Goal: Task Accomplishment & Management: Manage account settings

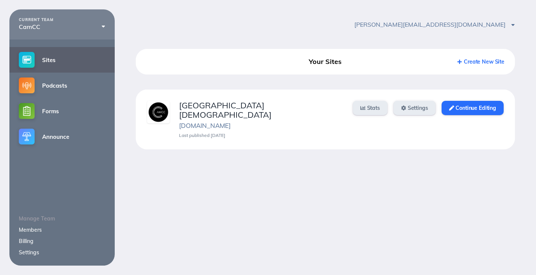
click at [38, 230] on link "Members" at bounding box center [30, 229] width 23 height 7
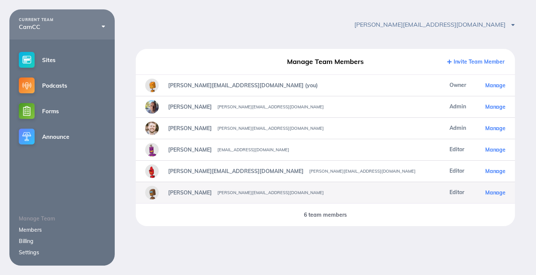
click at [494, 195] on span "Manage" at bounding box center [495, 192] width 20 height 7
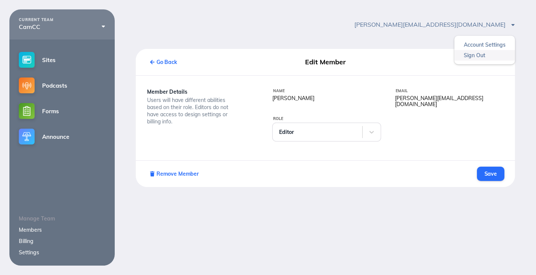
click at [481, 53] on link "Sign Out" at bounding box center [484, 55] width 61 height 11
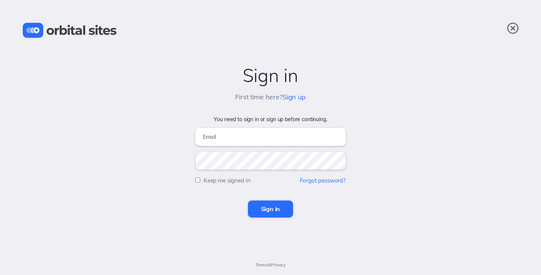
type input "[PERSON_NAME][EMAIL_ADDRESS][DOMAIN_NAME]"
click at [276, 225] on div "Sign in First time here? Sign up You need to sign in or sign up before continui…" at bounding box center [270, 137] width 541 height 275
click at [280, 215] on input "Sign in" at bounding box center [270, 208] width 45 height 17
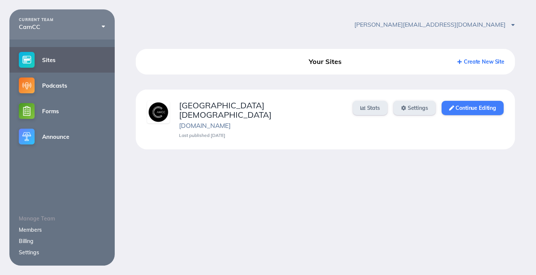
click at [493, 108] on link "Continue Editing" at bounding box center [472, 108] width 62 height 14
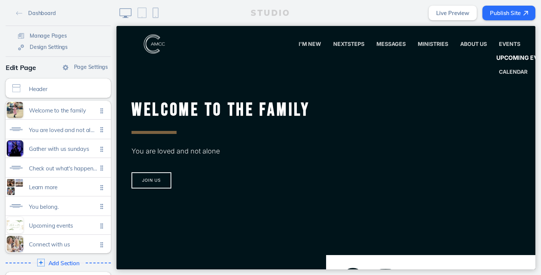
click at [497, 55] on span "Upcoming Events" at bounding box center [526, 58] width 58 height 7
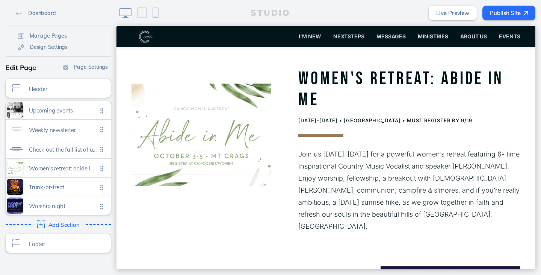
scroll to position [564, 0]
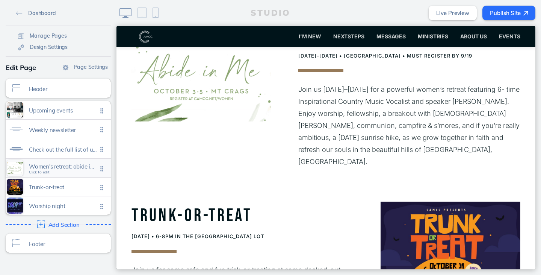
click at [71, 166] on span "Women's retreat: abide in me" at bounding box center [63, 166] width 68 height 6
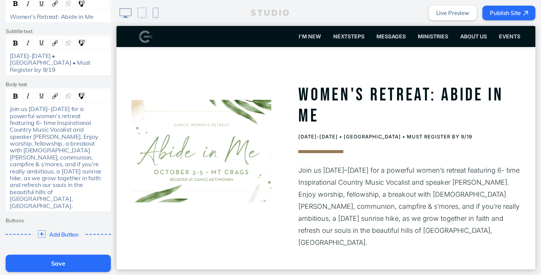
scroll to position [254, 0]
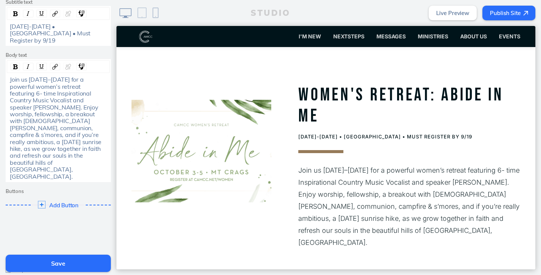
click at [34, 274] on span "Delete Section" at bounding box center [32, 280] width 34 height 7
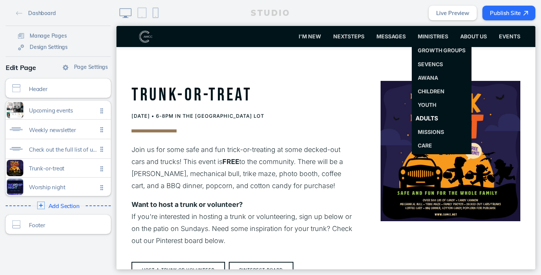
click at [432, 114] on link "Adults" at bounding box center [442, 118] width 66 height 15
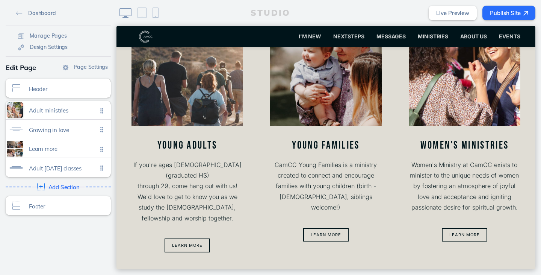
scroll to position [263, 0]
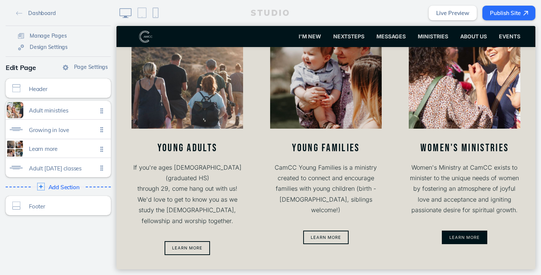
click at [465, 230] on ul "Learn More" at bounding box center [464, 238] width 115 height 18
click at [465, 232] on button "Learn More" at bounding box center [464, 237] width 45 height 14
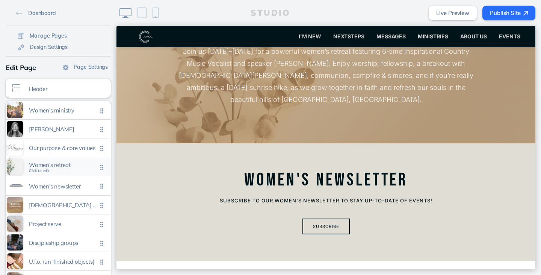
click at [51, 169] on span "Women's retreat Click to edit" at bounding box center [63, 167] width 68 height 6
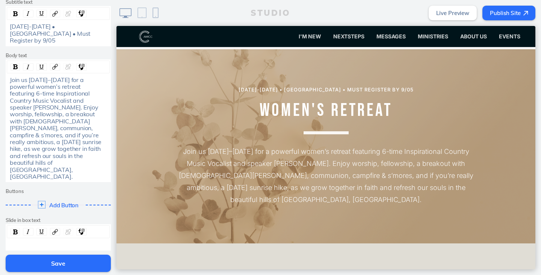
scroll to position [262, 0]
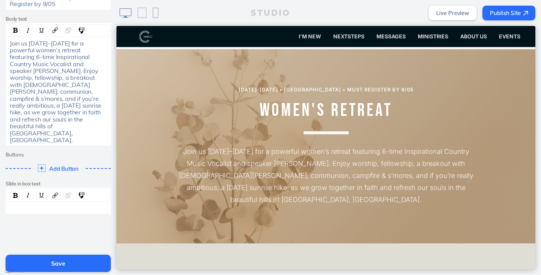
drag, startPoint x: 34, startPoint y: 246, endPoint x: 180, endPoint y: 11, distance: 276.7
click at [34, 274] on span "Delete Section" at bounding box center [32, 280] width 34 height 7
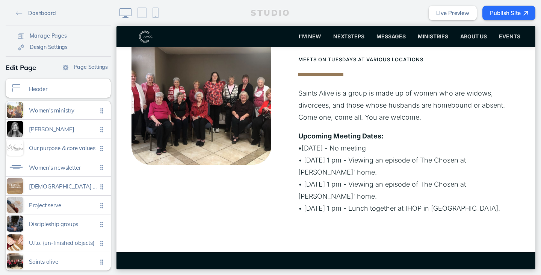
scroll to position [1704, 0]
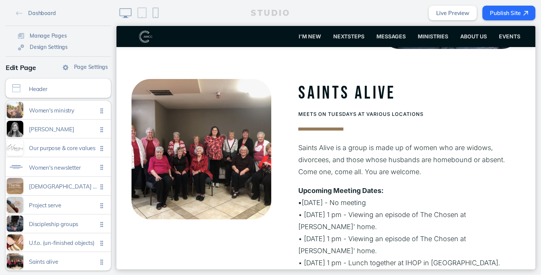
click at [526, 17] on button "Publish Site" at bounding box center [509, 13] width 53 height 15
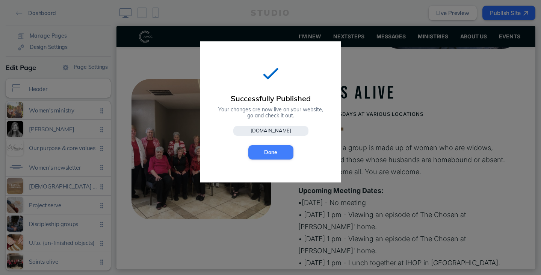
click at [265, 156] on button "Done" at bounding box center [270, 152] width 45 height 14
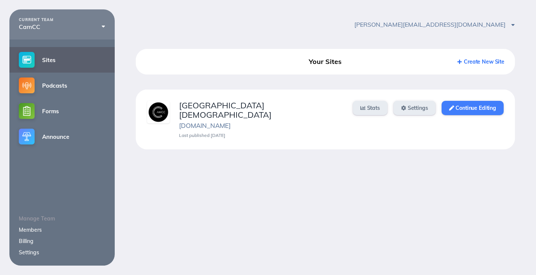
click at [462, 113] on link "Continue Editing" at bounding box center [472, 108] width 62 height 14
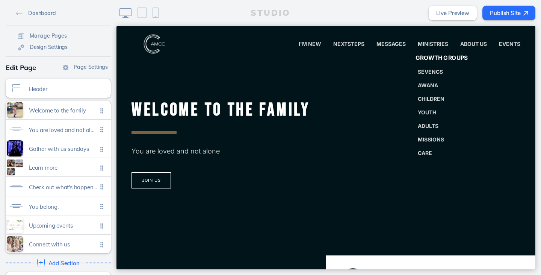
click at [421, 56] on span "Growth Groups" at bounding box center [442, 58] width 53 height 7
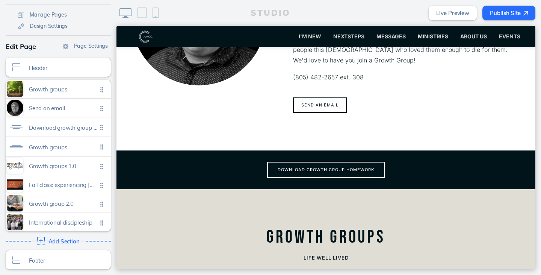
scroll to position [376, 0]
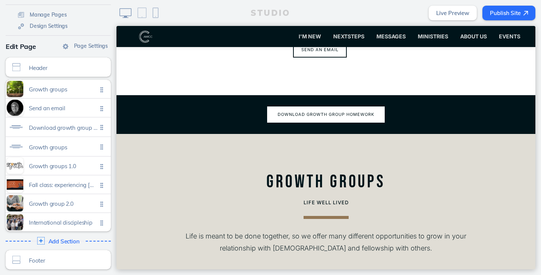
click at [344, 106] on button "Download growth group homework" at bounding box center [326, 114] width 118 height 16
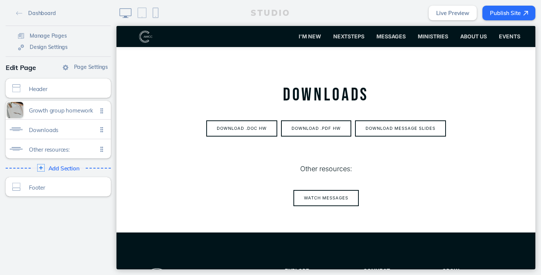
scroll to position [113, 0]
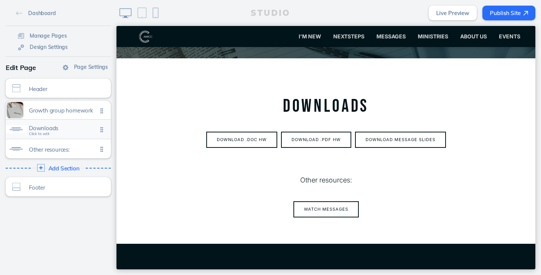
click at [33, 130] on span "Downloads" at bounding box center [63, 128] width 68 height 6
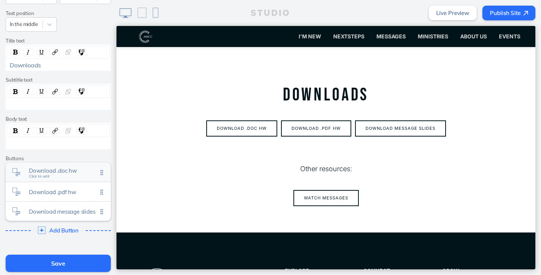
scroll to position [156, 0]
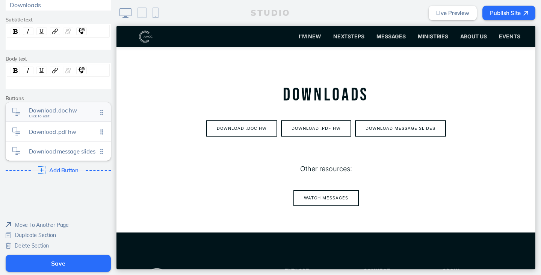
click at [56, 112] on span "Download .doc hw" at bounding box center [63, 110] width 68 height 6
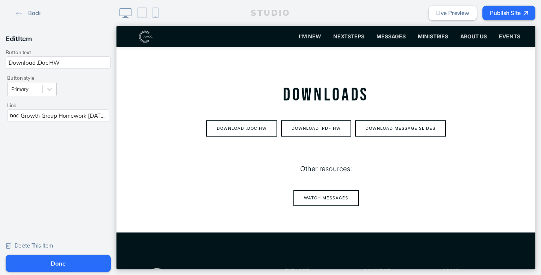
click at [53, 119] on span "Growth Group Homework 9-28-25.docx" at bounding box center [70, 115] width 98 height 7
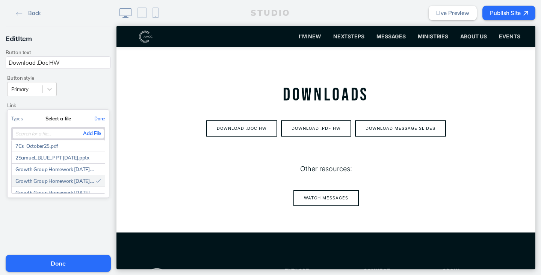
click at [97, 118] on button "Done" at bounding box center [100, 118] width 18 height 17
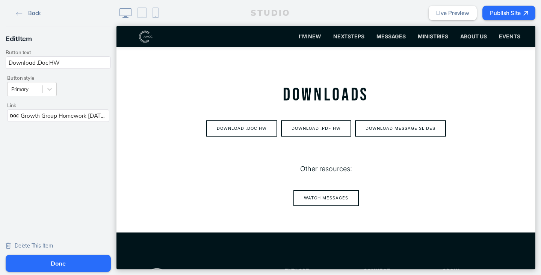
click at [16, 13] on img at bounding box center [19, 14] width 6 height 4
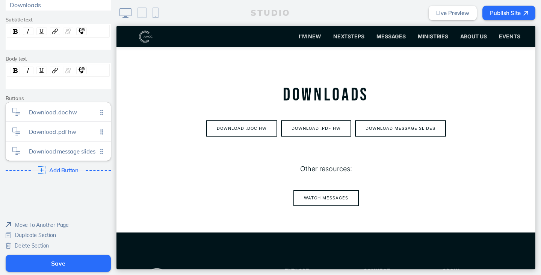
click at [88, 262] on button "Save" at bounding box center [58, 262] width 105 height 17
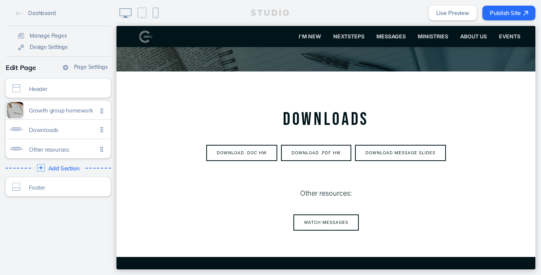
scroll to position [86, 0]
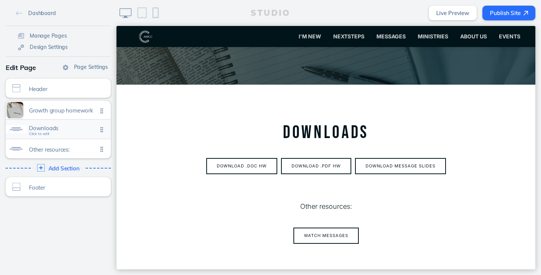
click at [39, 131] on span "Downloads" at bounding box center [63, 128] width 68 height 6
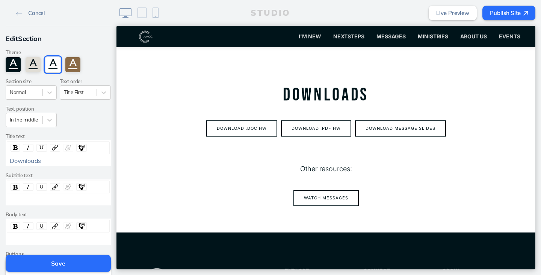
scroll to position [150, 0]
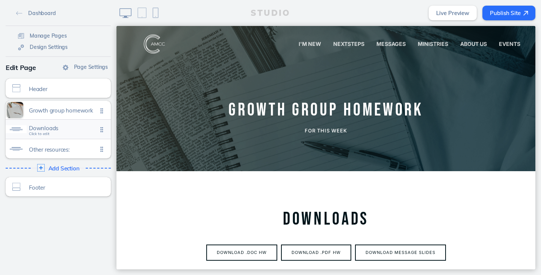
click at [73, 136] on div "Downloads Click to edit" at bounding box center [58, 129] width 105 height 19
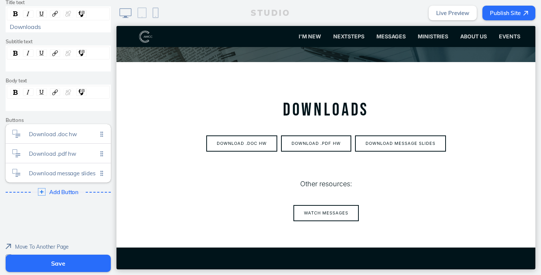
scroll to position [156, 0]
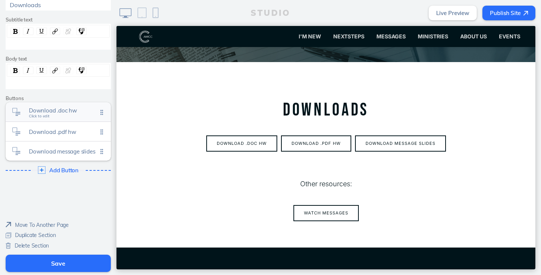
click at [64, 109] on span "Download .doc hw" at bounding box center [63, 110] width 68 height 6
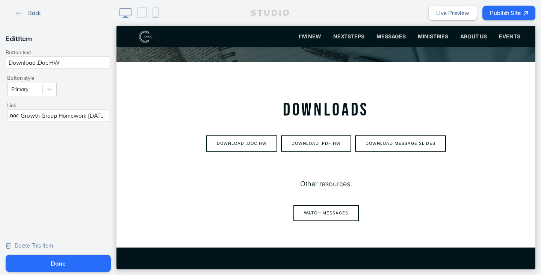
click at [28, 14] on span "Back" at bounding box center [34, 13] width 12 height 7
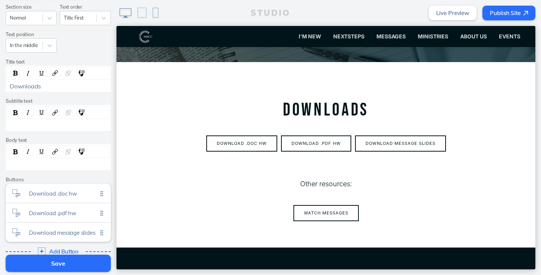
scroll to position [113, 0]
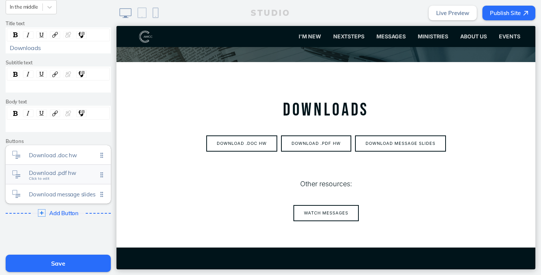
click at [58, 176] on span "Download .pdf hw Click to edit" at bounding box center [63, 174] width 68 height 6
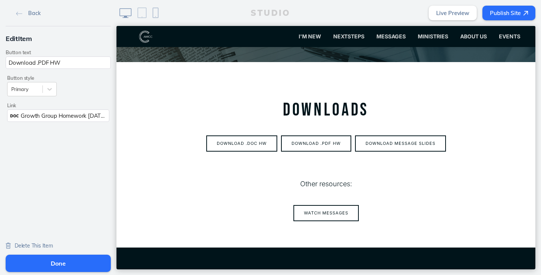
click at [513, 12] on button "Publish Site" at bounding box center [509, 13] width 53 height 15
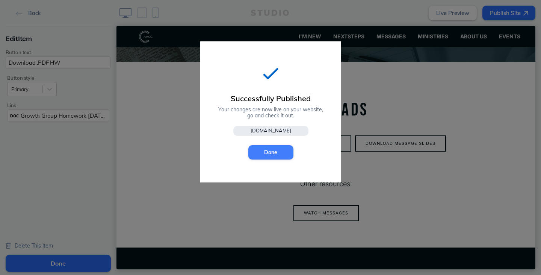
click at [273, 151] on button "Done" at bounding box center [270, 152] width 45 height 14
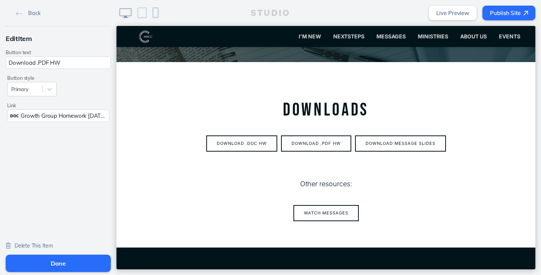
click at [94, 261] on button "Done" at bounding box center [58, 262] width 105 height 17
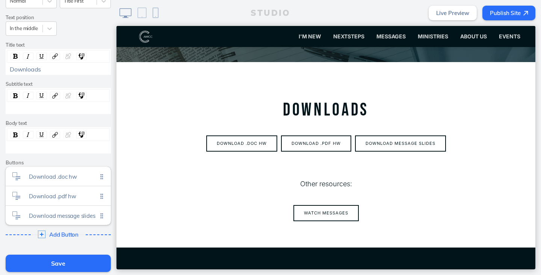
scroll to position [156, 0]
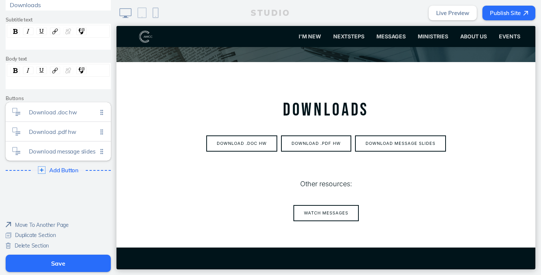
click at [79, 261] on button "Save" at bounding box center [58, 262] width 105 height 17
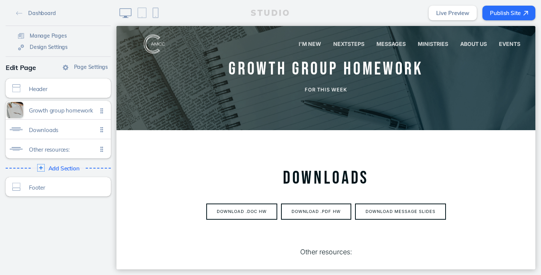
scroll to position [0, 0]
